Goal: Task Accomplishment & Management: Use online tool/utility

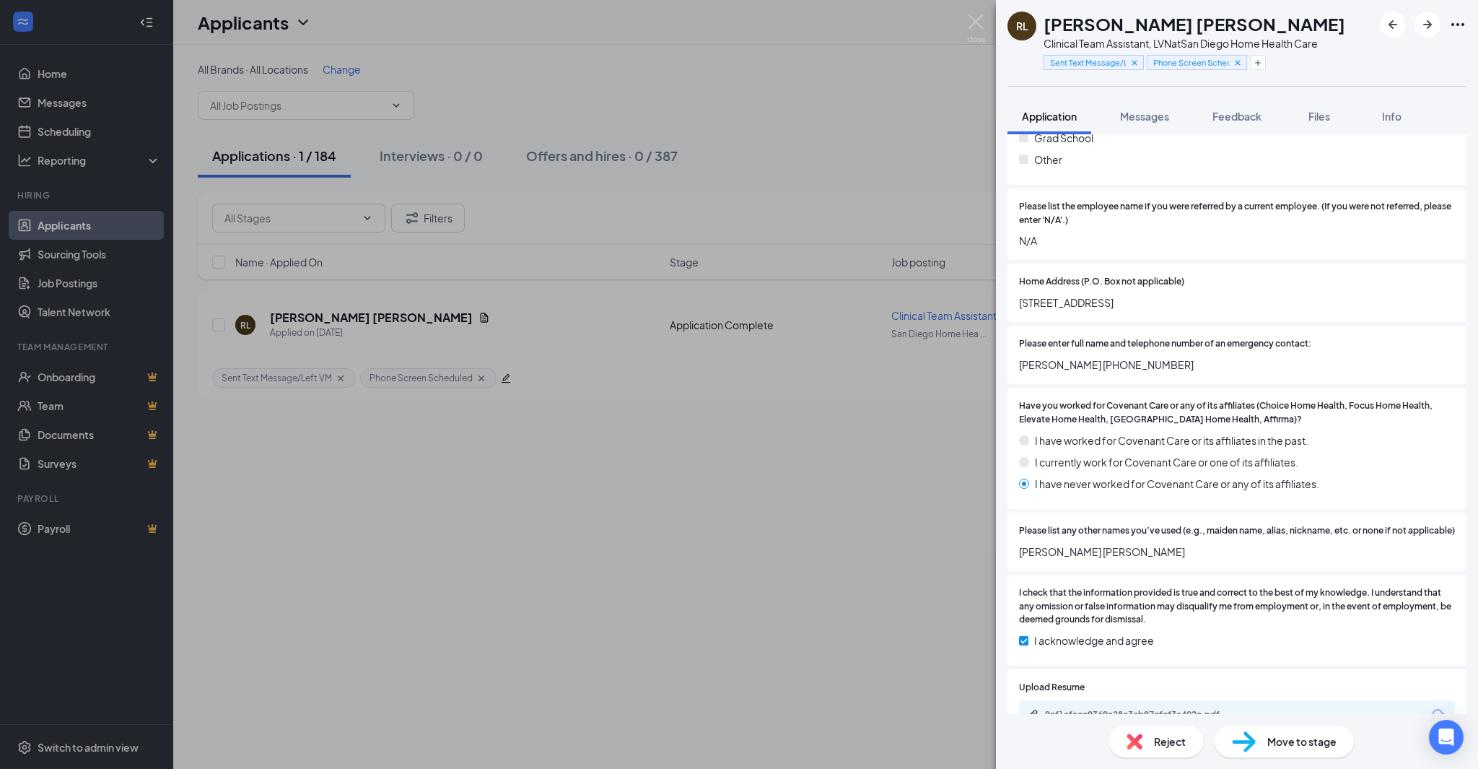
scroll to position [702, 0]
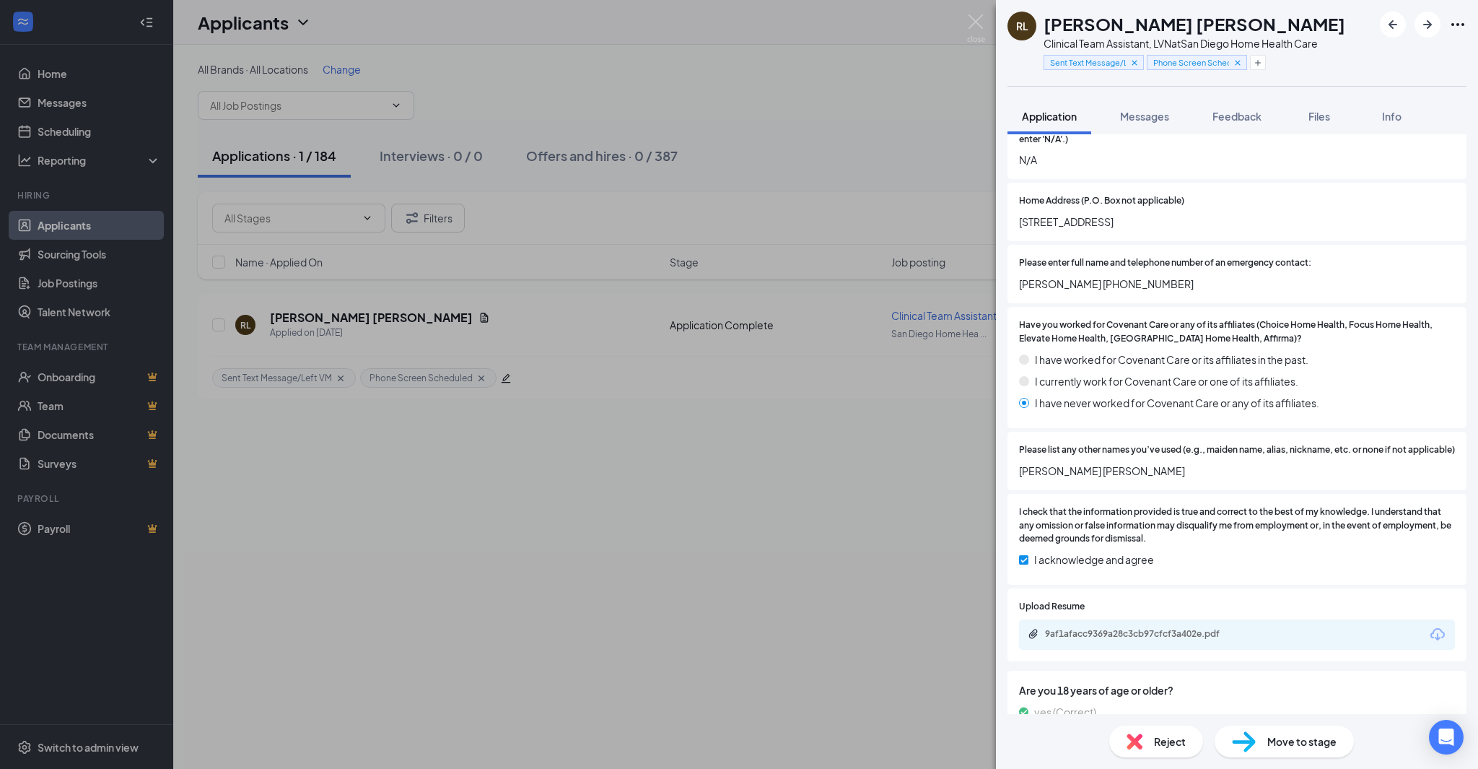
drag, startPoint x: 1238, startPoint y: 216, endPoint x: 1012, endPoint y: 219, distance: 225.2
click at [1012, 219] on div "Home Address (P.O. Box not applicable) [STREET_ADDRESS]" at bounding box center [1236, 212] width 459 height 58
copy span "[STREET_ADDRESS]"
click at [556, 516] on div "[PERSON_NAME] [PERSON_NAME] Clinical Team Assistant, LVN at [GEOGRAPHIC_DATA] H…" at bounding box center [739, 384] width 1478 height 769
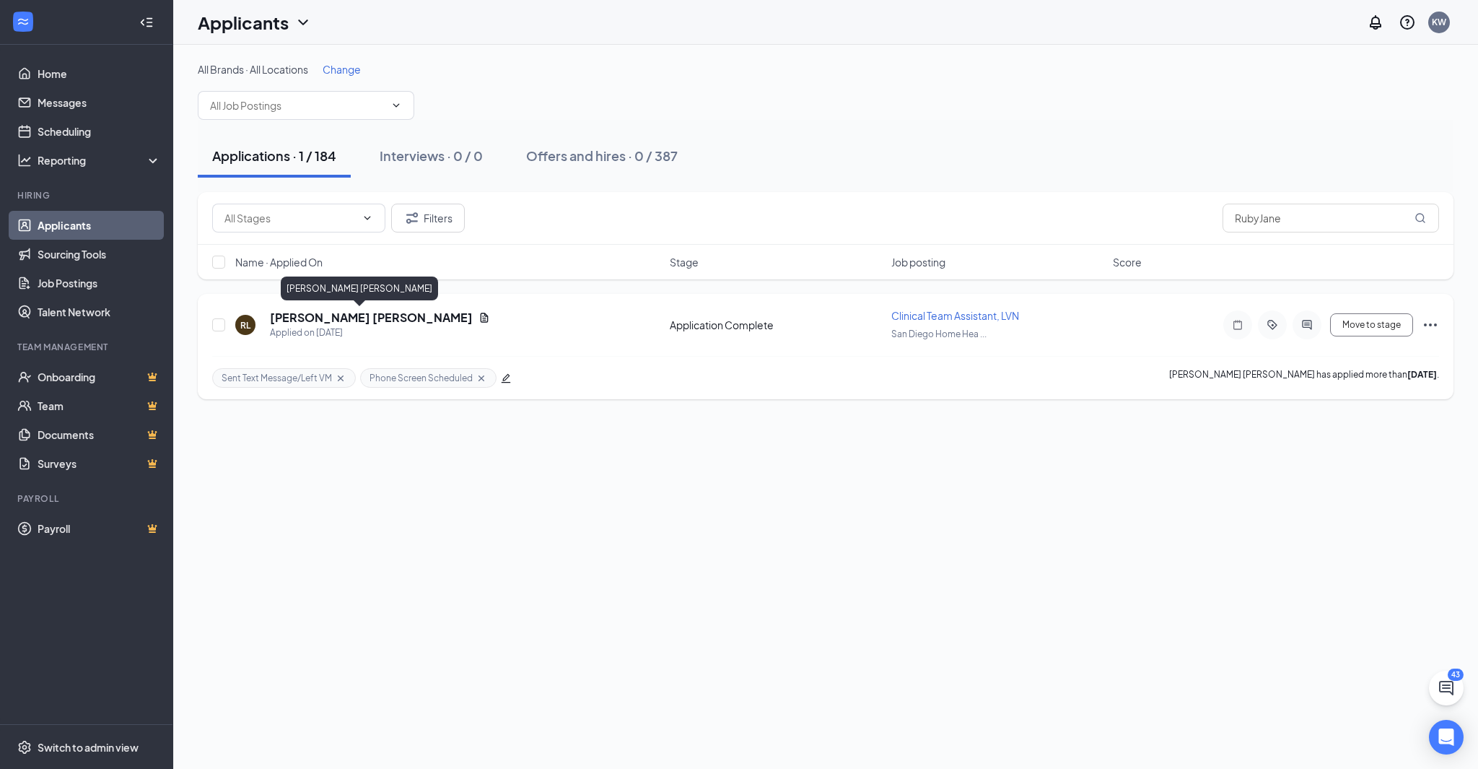
click at [352, 319] on h5 "[PERSON_NAME] [PERSON_NAME]" at bounding box center [371, 318] width 203 height 16
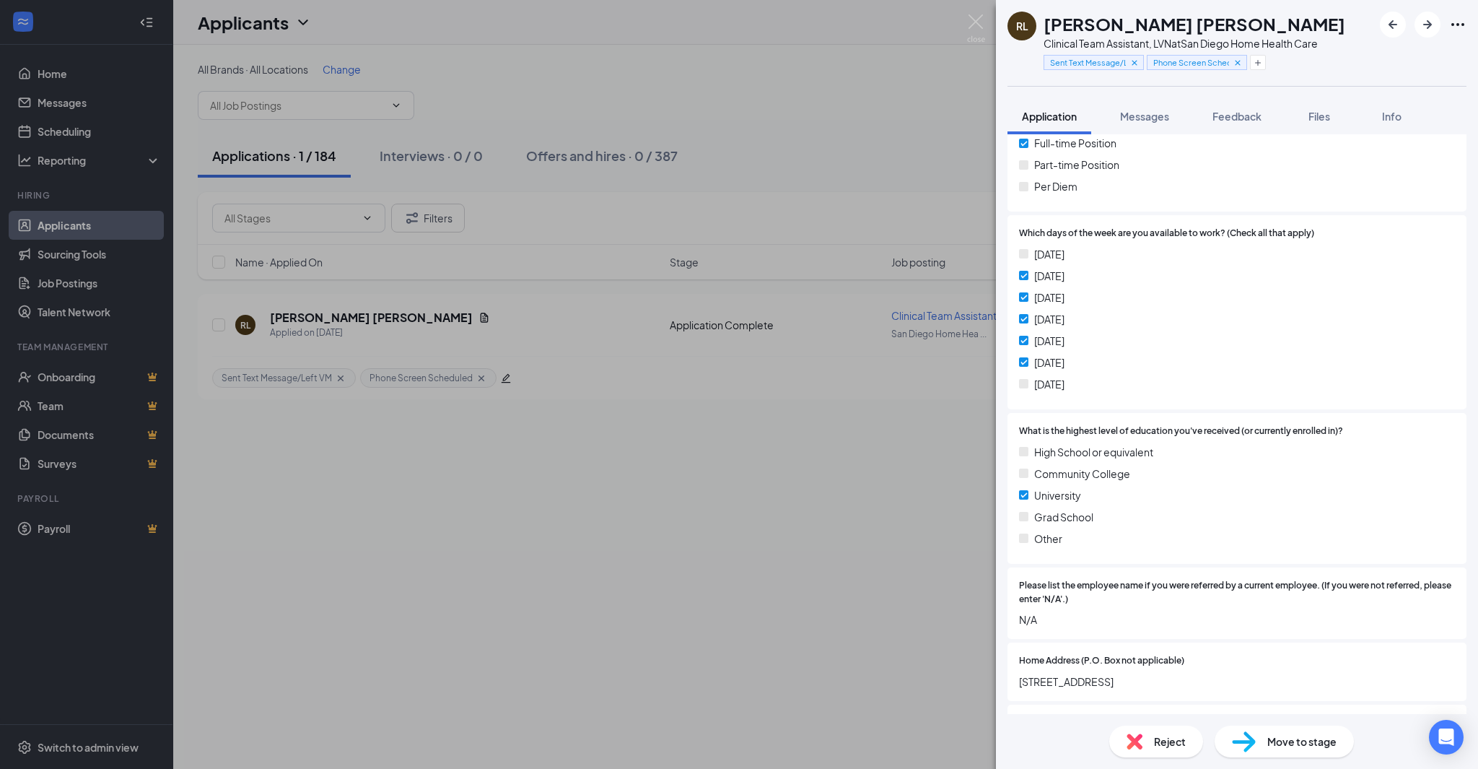
scroll to position [414, 0]
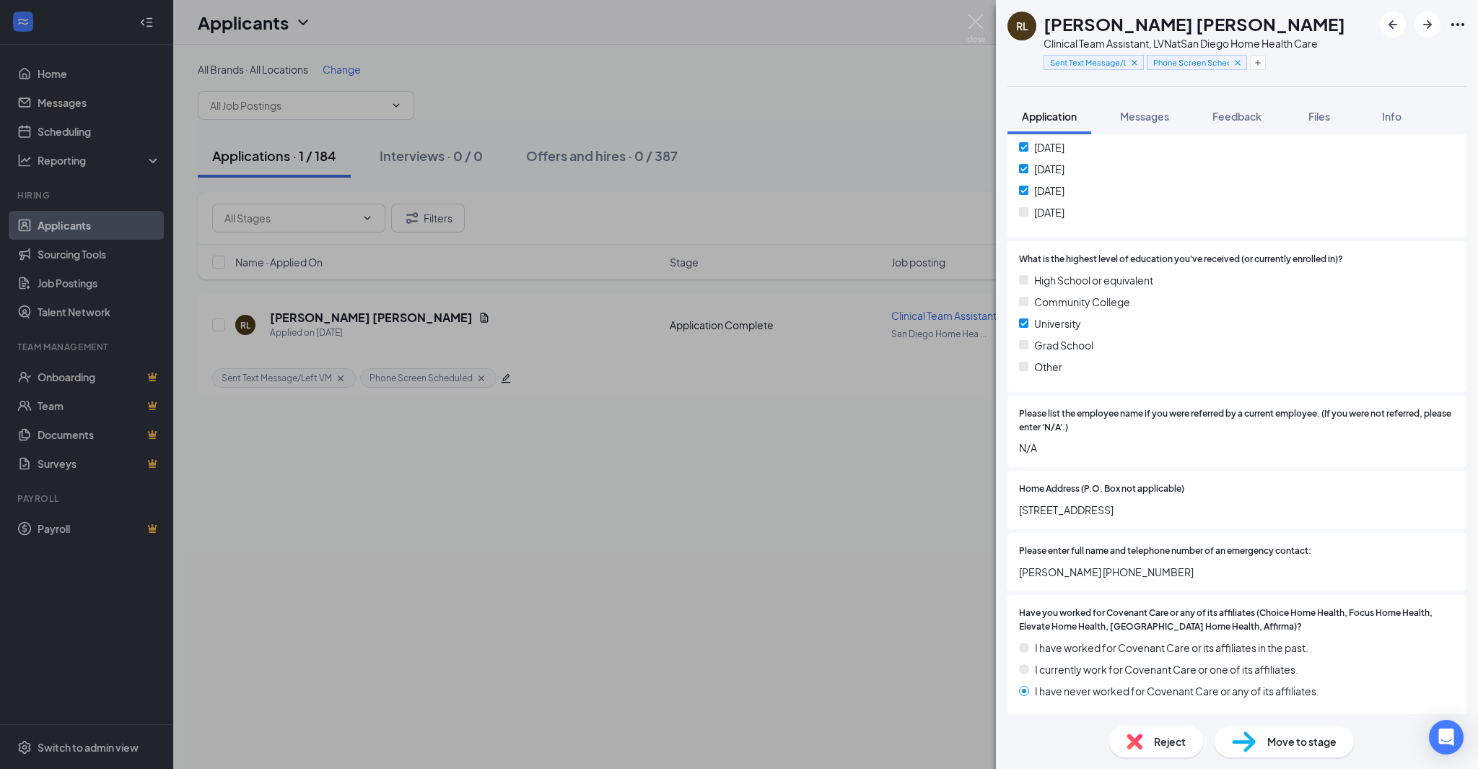
drag, startPoint x: 1233, startPoint y: 504, endPoint x: 1014, endPoint y: 511, distance: 219.5
click at [1014, 511] on div "Home Address (P.O. Box not applicable) [STREET_ADDRESS]" at bounding box center [1236, 500] width 459 height 58
copy span "[STREET_ADDRESS]"
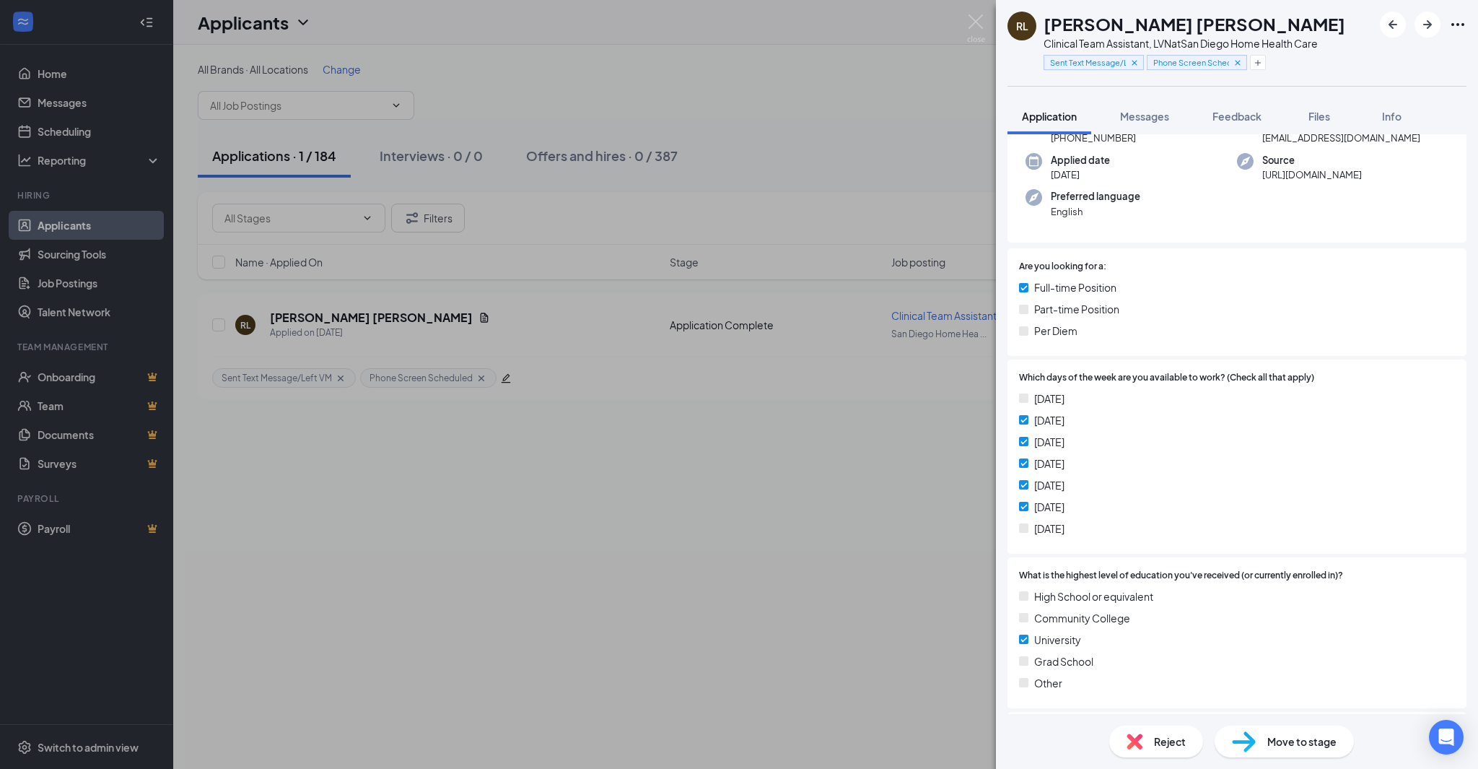
scroll to position [0, 0]
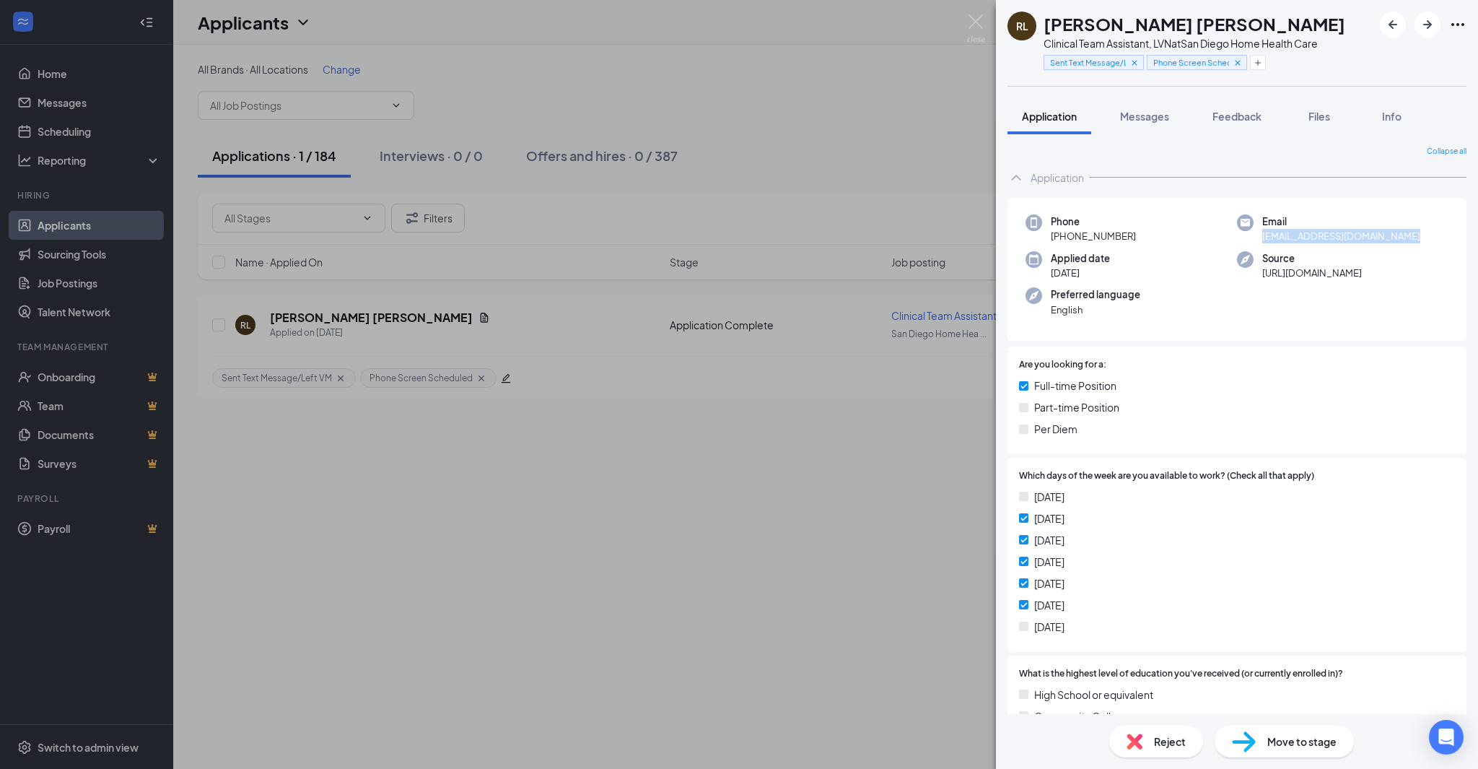
drag, startPoint x: 1395, startPoint y: 239, endPoint x: 1254, endPoint y: 237, distance: 140.7
click at [1254, 237] on div "Email [EMAIL_ADDRESS][DOMAIN_NAME]" at bounding box center [1342, 229] width 211 height 30
copy span "[EMAIL_ADDRESS][DOMAIN_NAME]"
click at [1324, 421] on div "Per Diem" at bounding box center [1237, 429] width 436 height 16
drag, startPoint x: 1396, startPoint y: 237, endPoint x: 1253, endPoint y: 239, distance: 142.9
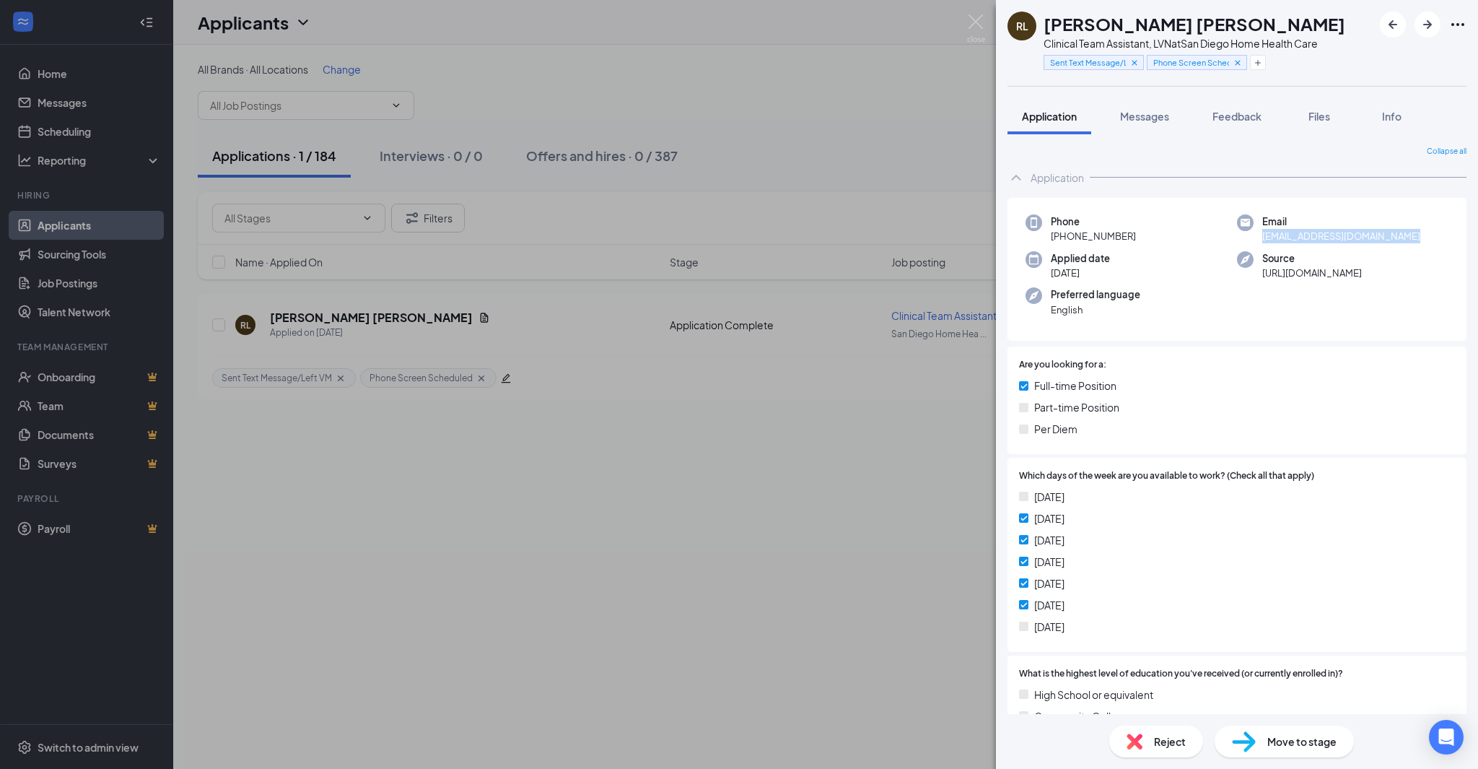
click at [1253, 239] on div "Email [EMAIL_ADDRESS][DOMAIN_NAME]" at bounding box center [1342, 229] width 211 height 30
copy span "[EMAIL_ADDRESS][DOMAIN_NAME]"
click at [597, 552] on div "[PERSON_NAME] [PERSON_NAME] Clinical Team Assistant, LVN at [GEOGRAPHIC_DATA] H…" at bounding box center [739, 384] width 1478 height 769
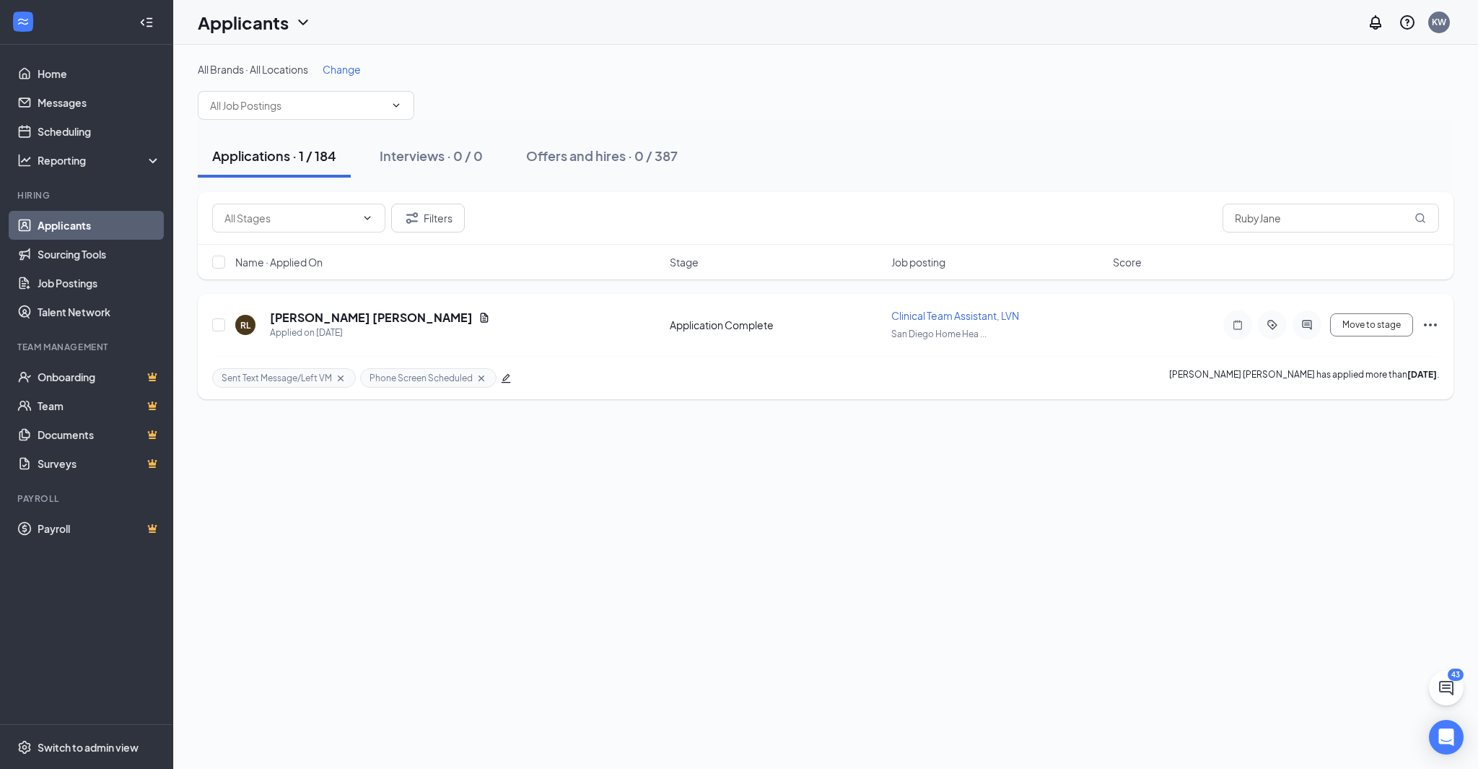
click at [1434, 320] on icon "Ellipses" at bounding box center [1430, 324] width 17 height 17
click at [1321, 627] on p "Print applicant" at bounding box center [1366, 628] width 124 height 14
click at [587, 148] on div "Offers and hires · 0 / 387" at bounding box center [602, 155] width 152 height 18
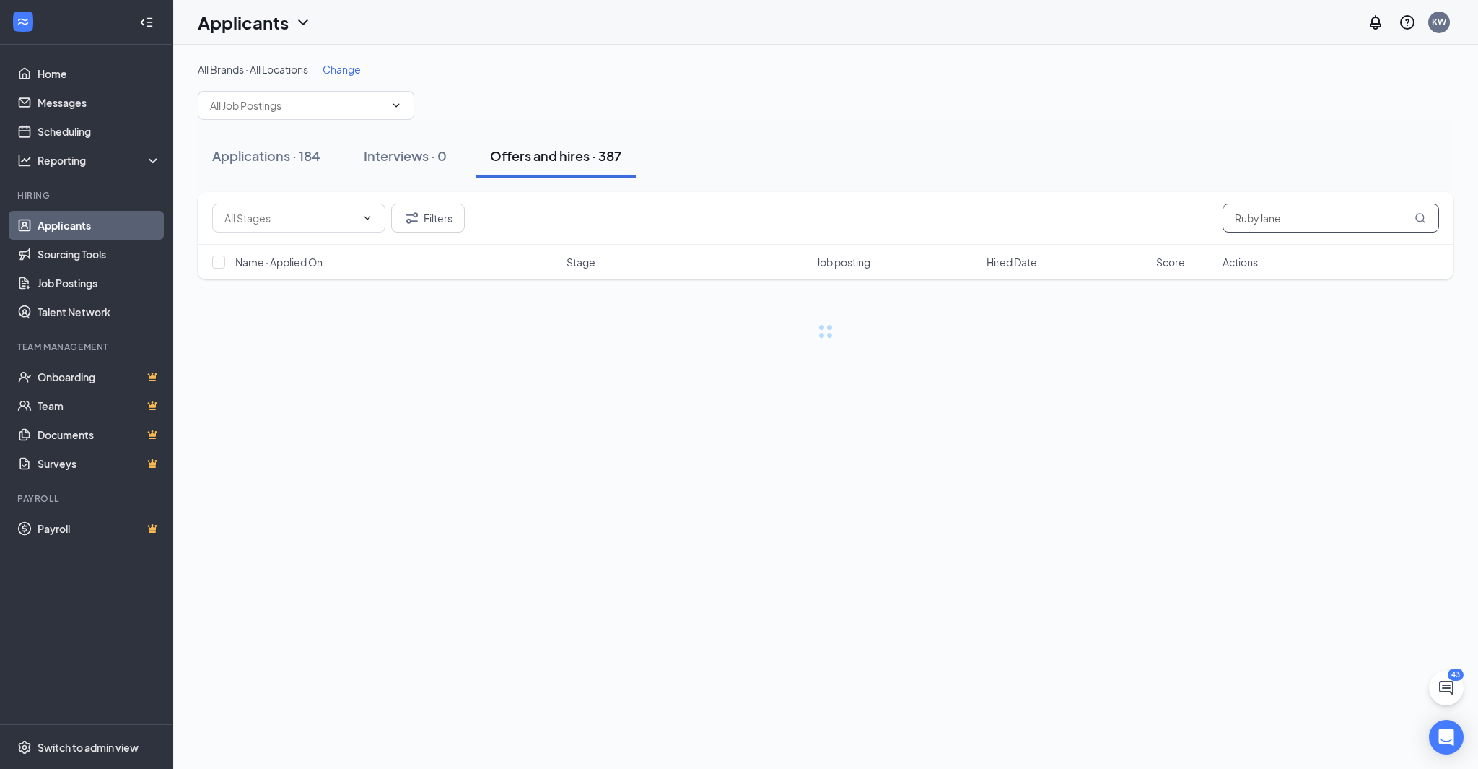
click at [1282, 217] on input "RubyJane" at bounding box center [1330, 218] width 216 height 29
drag, startPoint x: 1282, startPoint y: 217, endPoint x: 1189, endPoint y: 224, distance: 93.4
click at [1189, 224] on div "Filters RubyJane" at bounding box center [825, 218] width 1227 height 29
type input "[PERSON_NAME]"
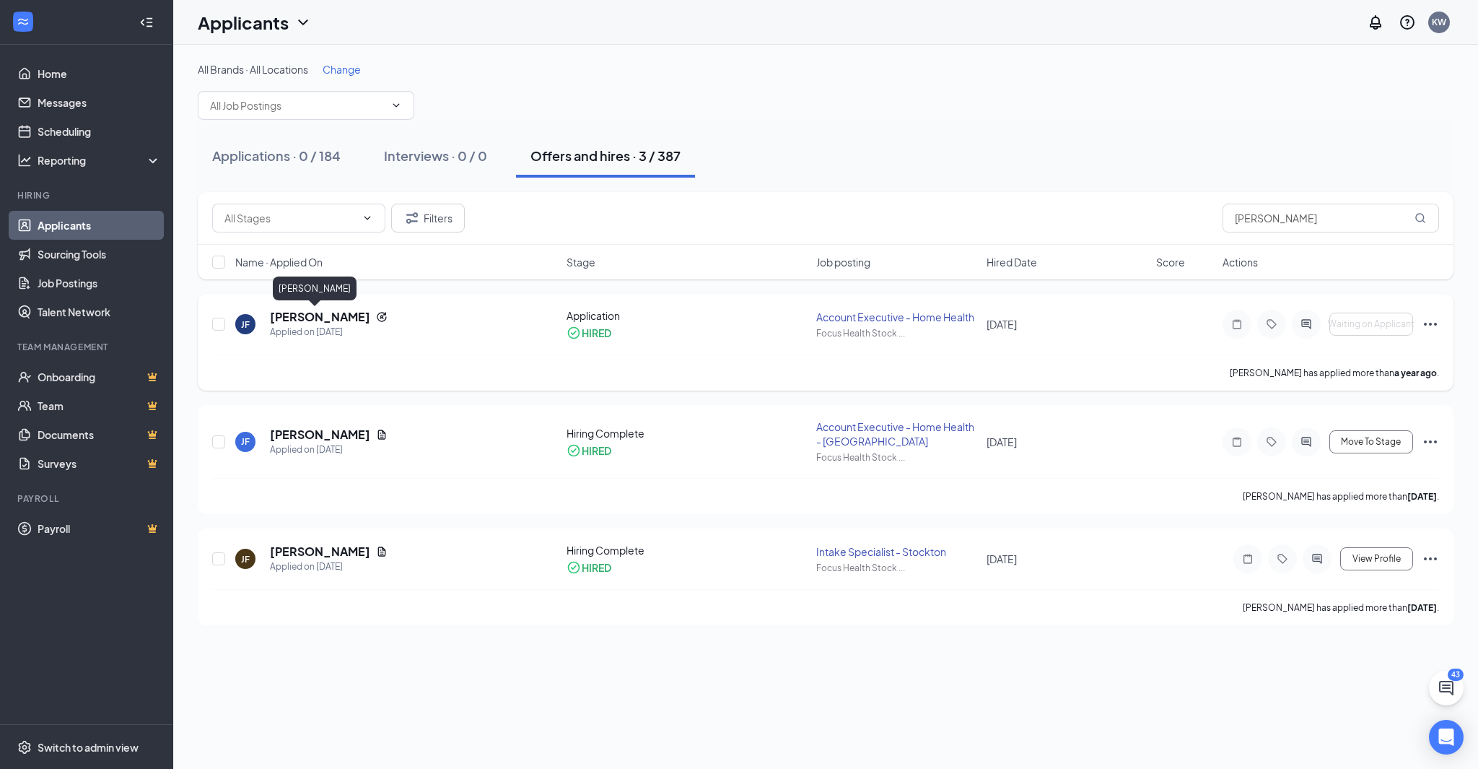
click at [300, 313] on h5 "[PERSON_NAME]" at bounding box center [320, 317] width 100 height 16
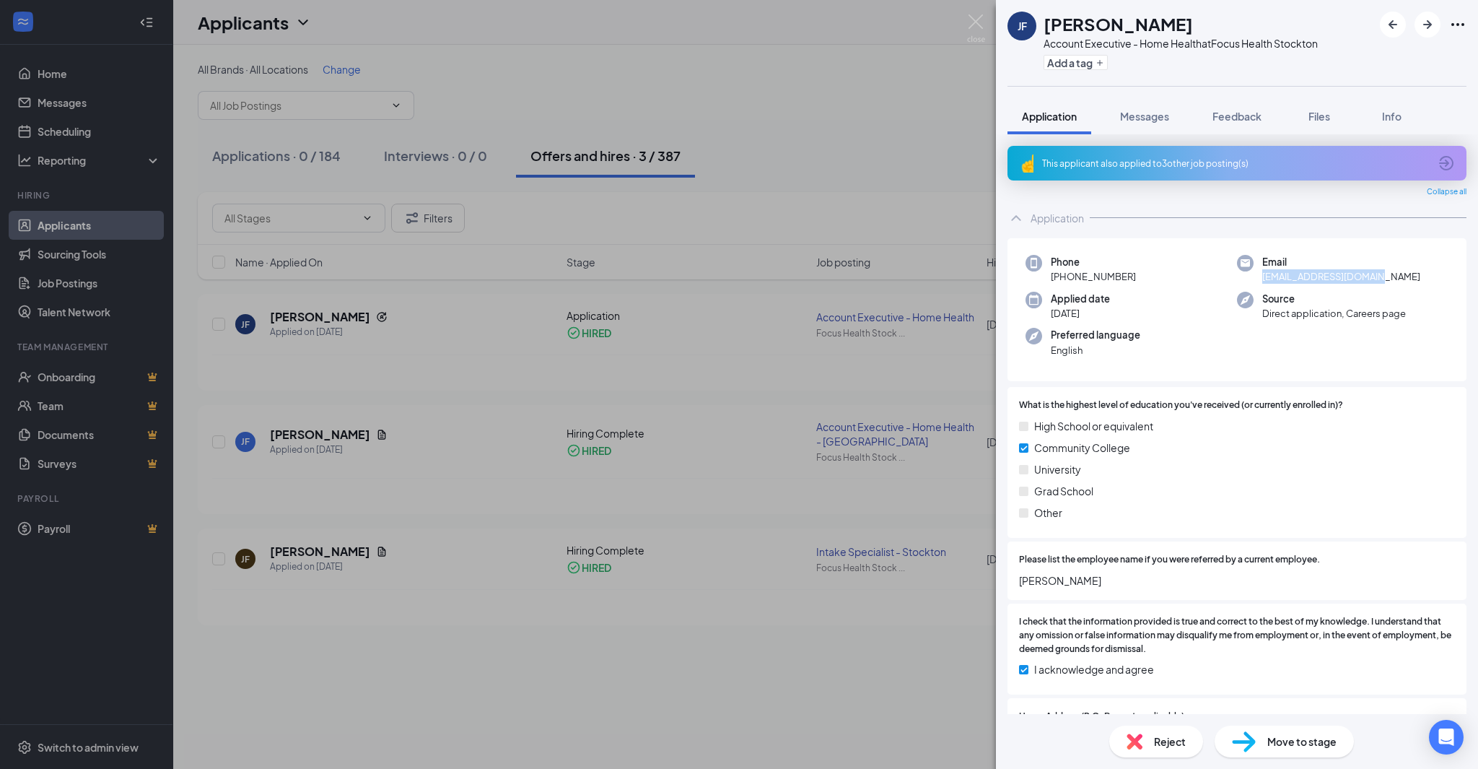
drag, startPoint x: 1383, startPoint y: 281, endPoint x: 1252, endPoint y: 283, distance: 131.4
click at [1252, 283] on div "Email [EMAIL_ADDRESS][DOMAIN_NAME]" at bounding box center [1342, 270] width 211 height 30
copy span "[EMAIL_ADDRESS][DOMAIN_NAME]"
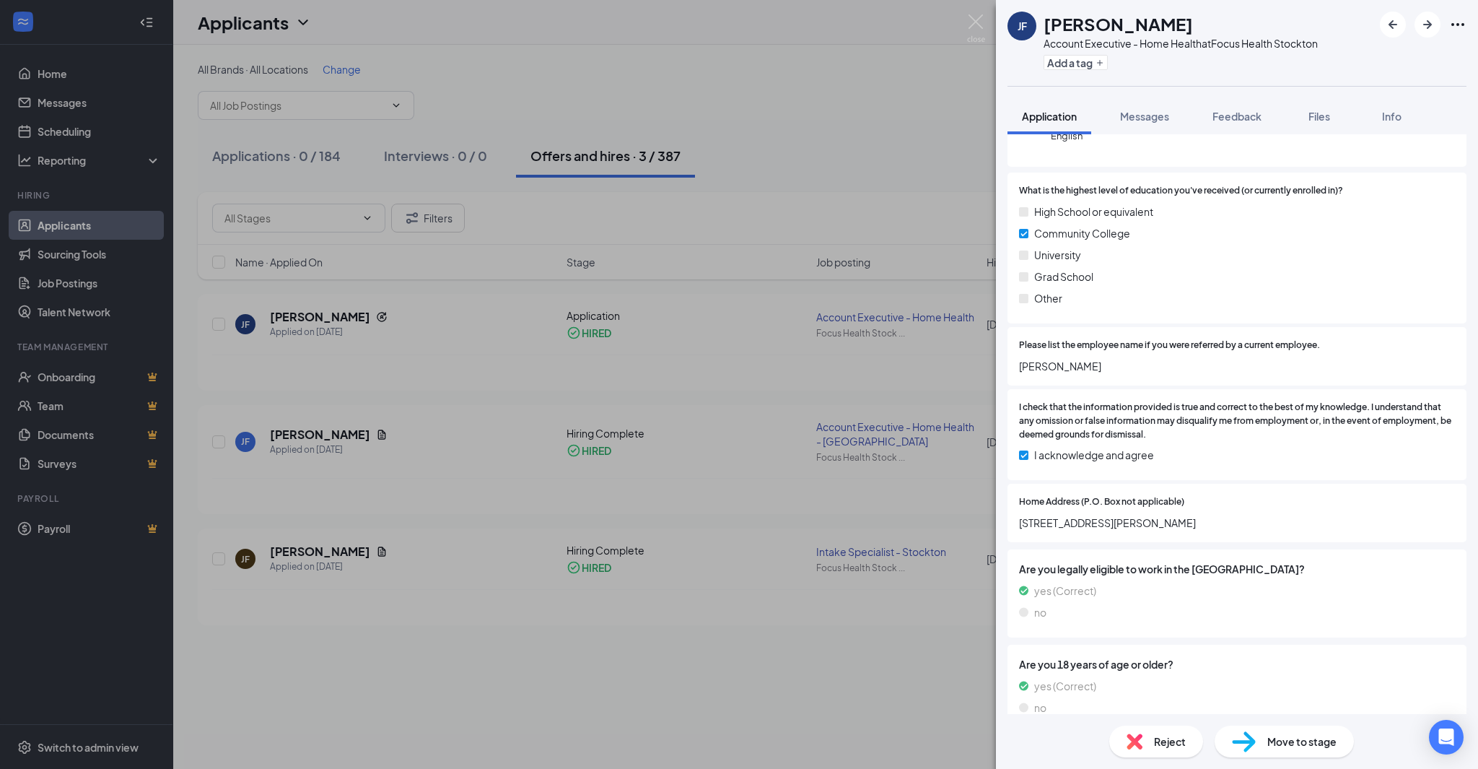
scroll to position [235, 0]
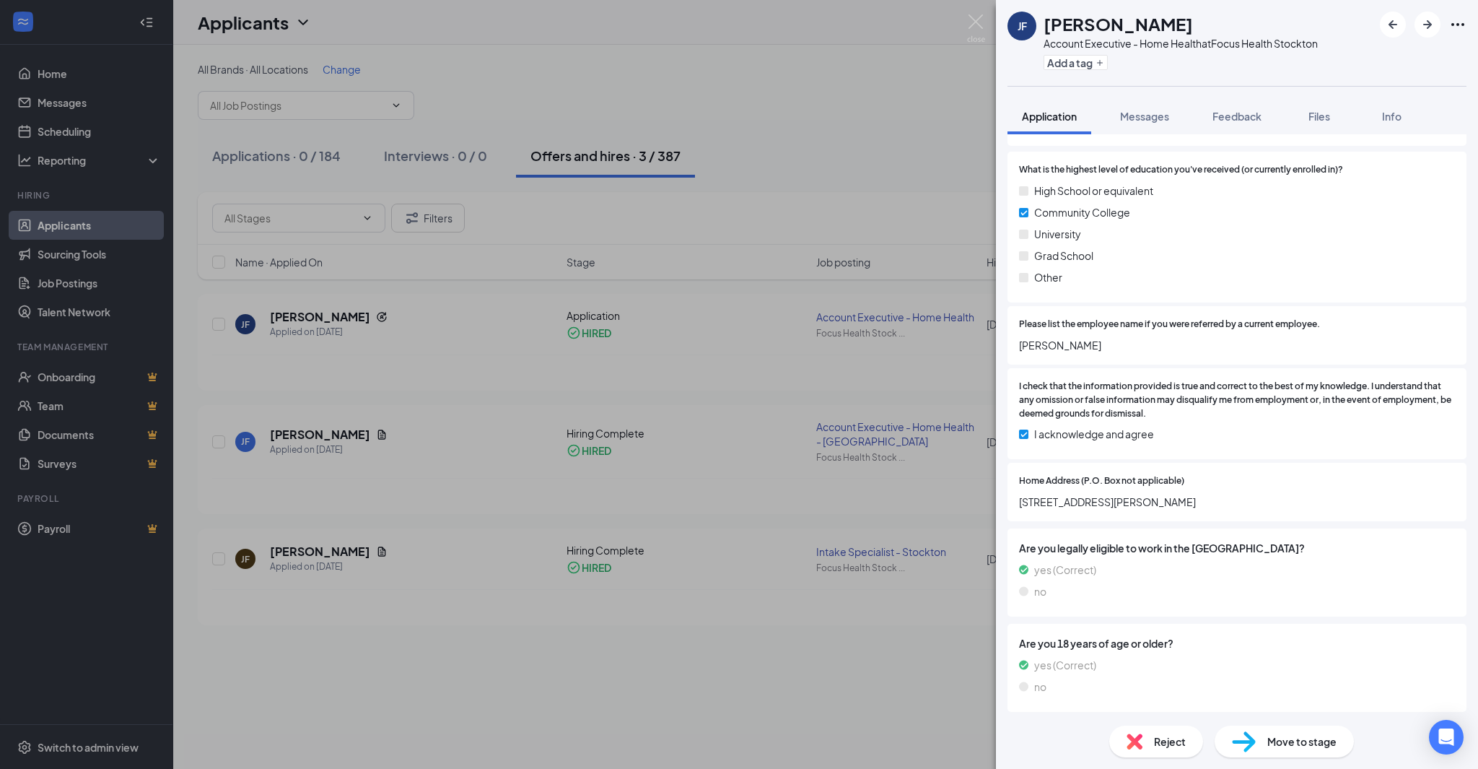
drag, startPoint x: 1206, startPoint y: 498, endPoint x: 1012, endPoint y: 506, distance: 194.3
click at [1012, 506] on div "Home Address (P.O. Box not applicable) [STREET_ADDRESS][PERSON_NAME]" at bounding box center [1236, 492] width 459 height 58
copy span "[STREET_ADDRESS][PERSON_NAME]"
